Goal: Task Accomplishment & Management: Manage account settings

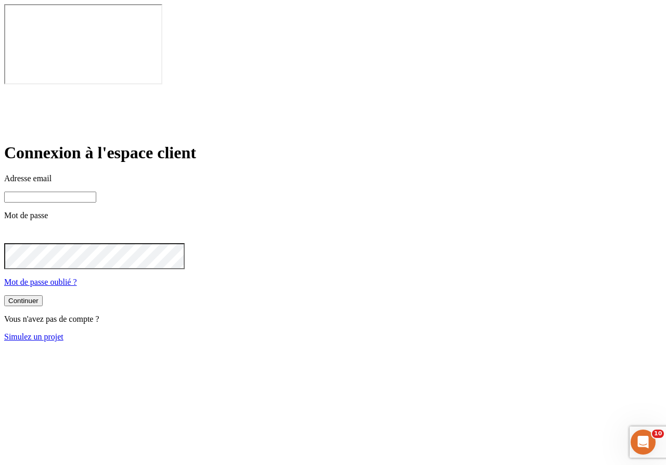
click at [96, 192] on input at bounding box center [50, 197] width 92 height 11
paste input "[PERSON_NAME][DOMAIN_NAME][EMAIL_ADDRESS][DOMAIN_NAME]"
drag, startPoint x: 324, startPoint y: 148, endPoint x: 301, endPoint y: 149, distance: 22.9
click at [96, 192] on input "[PERSON_NAME][DOMAIN_NAME][EMAIL_ADDRESS][DOMAIN_NAME]" at bounding box center [50, 197] width 92 height 11
type input "[PERSON_NAME][DOMAIN_NAME][EMAIL_ADDRESS][DOMAIN_NAME]"
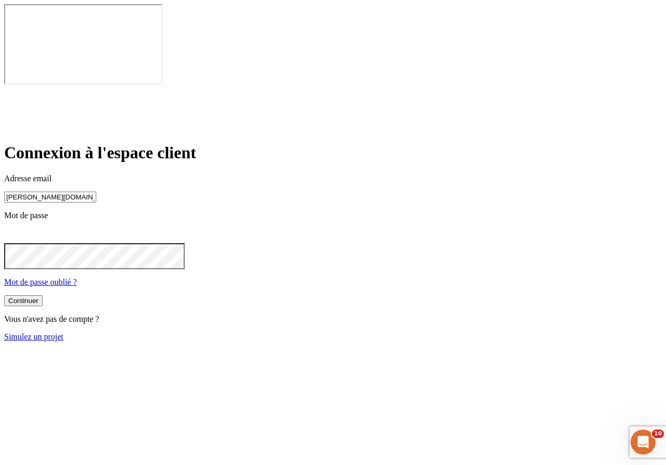
click at [39, 297] on div "Continuer" at bounding box center [23, 301] width 30 height 8
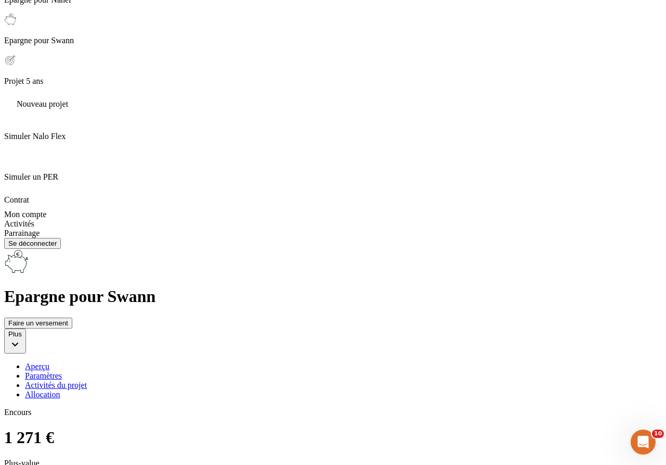
scroll to position [608, 0]
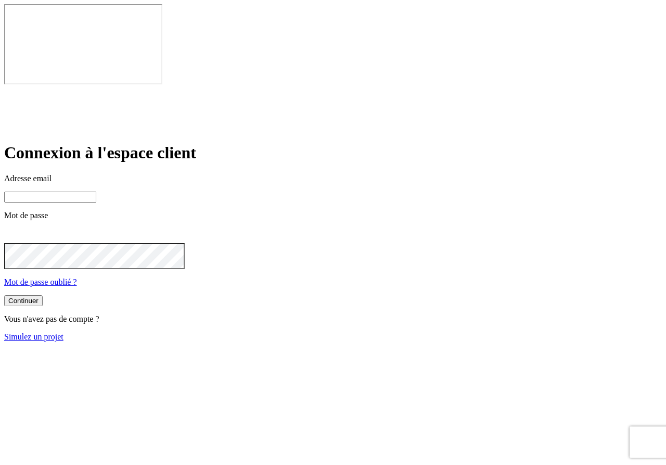
click at [96, 192] on input at bounding box center [50, 197] width 92 height 11
paste input "[PERSON_NAME][DOMAIN_NAME][EMAIL_ADDRESS][DOMAIN_NAME]"
type input "[PERSON_NAME][DOMAIN_NAME][EMAIL_ADDRESS][DOMAIN_NAME]"
click at [43, 295] on button "Continuer" at bounding box center [23, 300] width 39 height 11
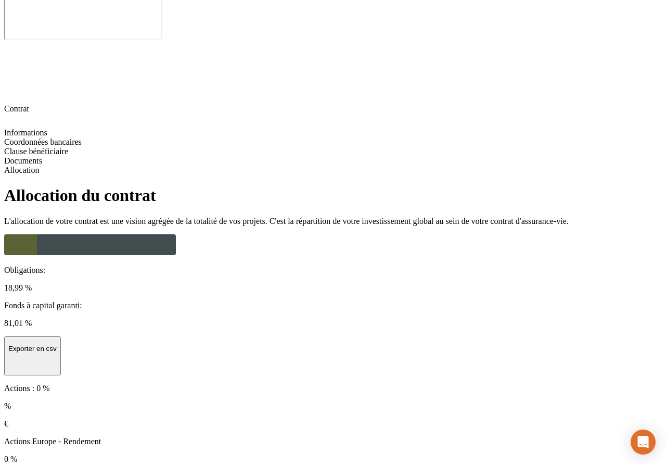
scroll to position [46, 0]
